Goal: Transaction & Acquisition: Book appointment/travel/reservation

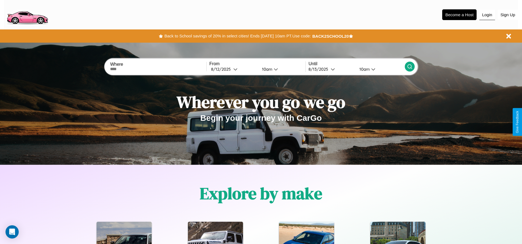
click at [487, 15] on button "Login" at bounding box center [488, 15] width 16 height 10
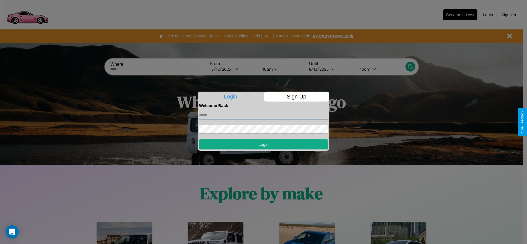
click at [263, 115] on input "text" at bounding box center [263, 115] width 129 height 9
type input "**********"
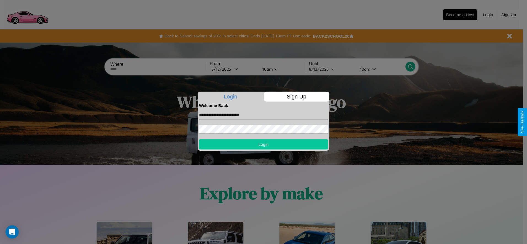
click at [263, 144] on button "Login" at bounding box center [263, 144] width 129 height 10
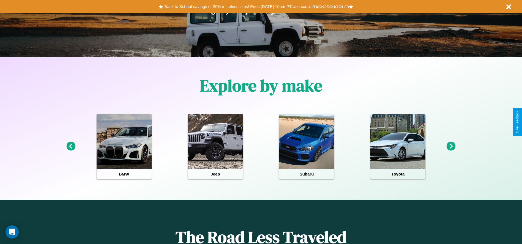
scroll to position [114, 0]
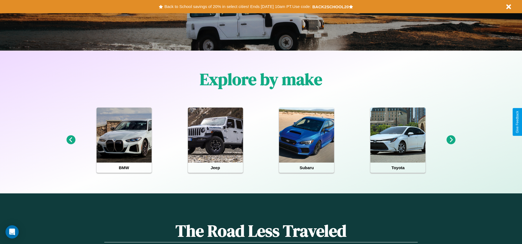
click at [71, 140] on icon at bounding box center [70, 139] width 9 height 9
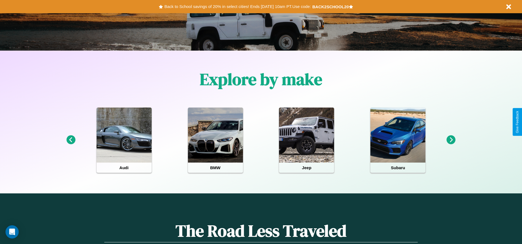
click at [451, 140] on icon at bounding box center [451, 139] width 9 height 9
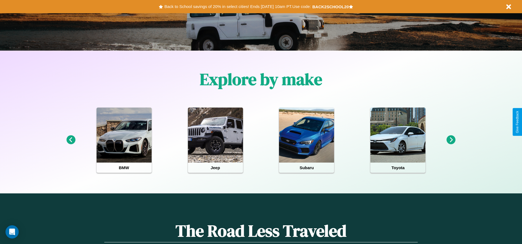
click at [451, 140] on icon at bounding box center [451, 139] width 9 height 9
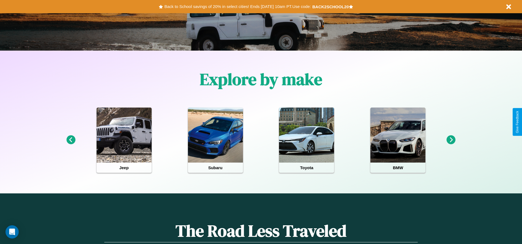
click at [71, 140] on icon at bounding box center [70, 139] width 9 height 9
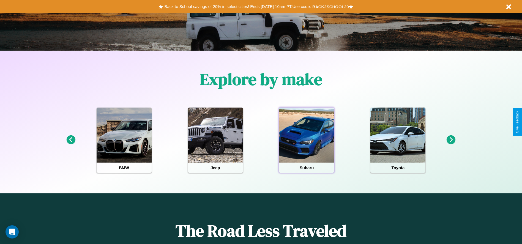
click at [307, 140] on div at bounding box center [306, 135] width 55 height 55
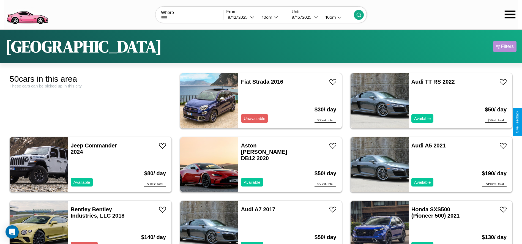
click at [505, 47] on div "Filters" at bounding box center [508, 47] width 13 height 6
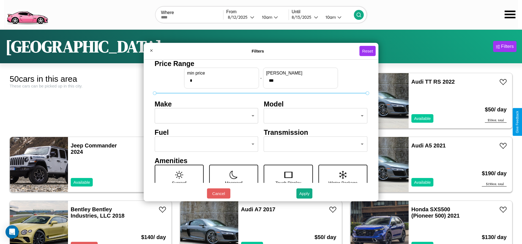
click at [205, 116] on body "CarGo Where From [DATE] 10am Until [DATE] 10am [GEOGRAPHIC_DATA] Filters 50 car…" at bounding box center [261, 139] width 522 height 278
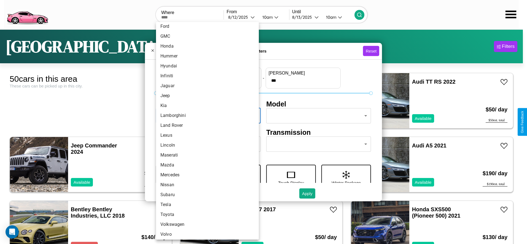
scroll to position [143, 0]
click at [205, 143] on li "Lincoln" at bounding box center [207, 144] width 103 height 10
type input "*******"
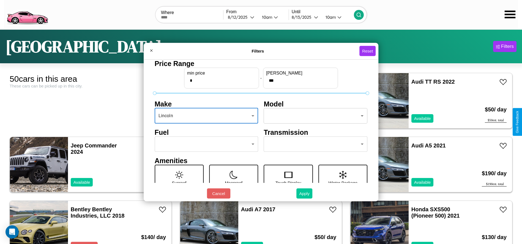
click at [305, 194] on button "Apply" at bounding box center [305, 194] width 16 height 10
